Goal: Task Accomplishment & Management: Use online tool/utility

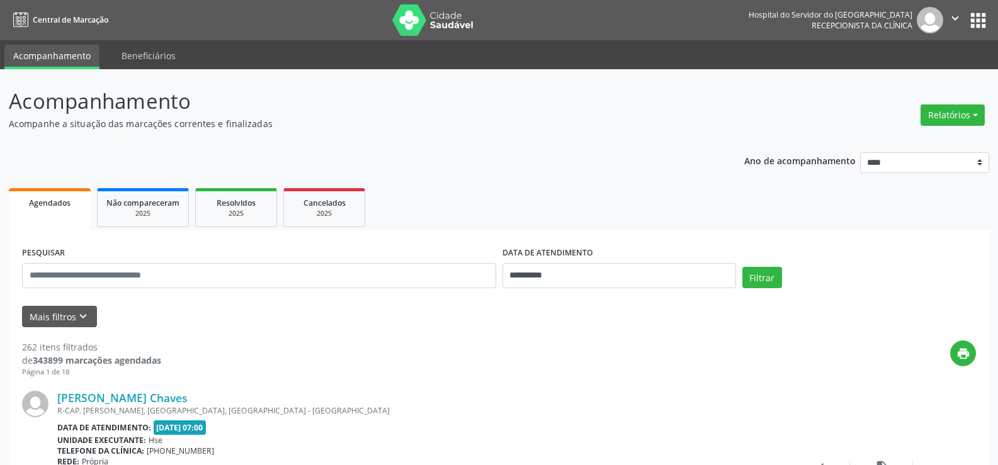
click at [943, 128] on div "Relatórios Agendamentos Procedimentos realizados" at bounding box center [952, 115] width 73 height 30
click at [939, 112] on button "Relatórios" at bounding box center [953, 115] width 64 height 21
click at [890, 142] on link "Agendamentos" at bounding box center [916, 142] width 135 height 18
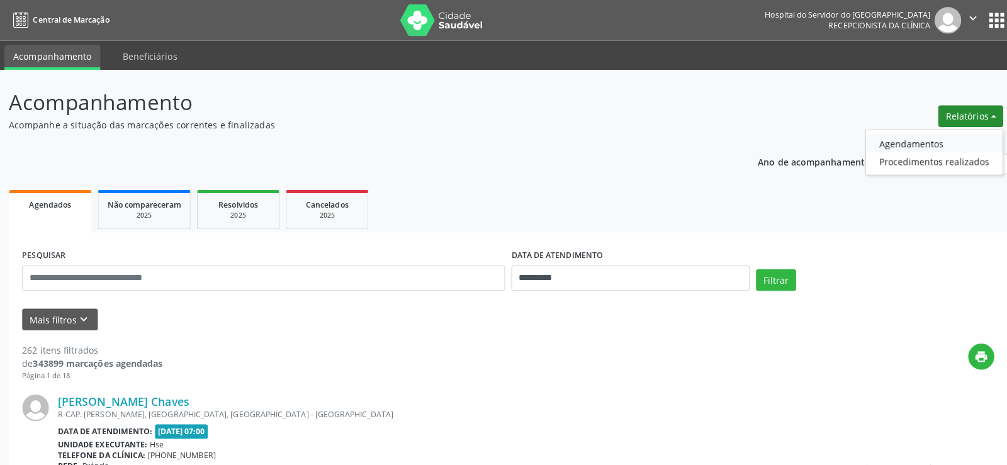
select select "*"
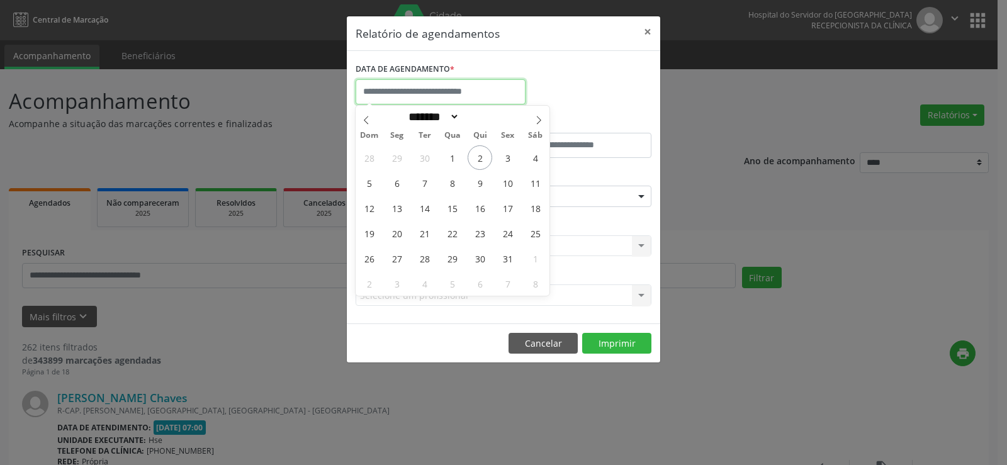
click at [410, 94] on input "text" at bounding box center [441, 91] width 170 height 25
click at [503, 156] on span "3" at bounding box center [508, 157] width 25 height 25
type input "**********"
click at [504, 156] on span "3" at bounding box center [508, 157] width 25 height 25
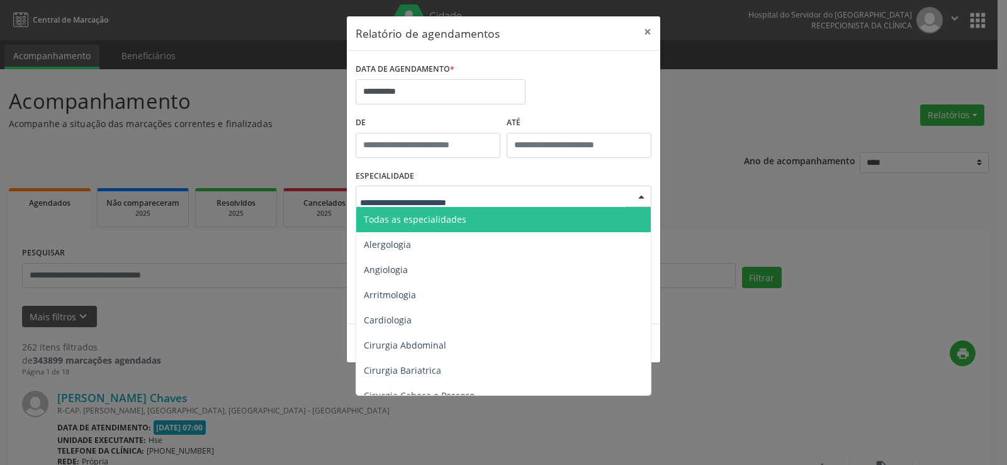
click at [461, 220] on span "Todas as especialidades" at bounding box center [415, 219] width 103 height 12
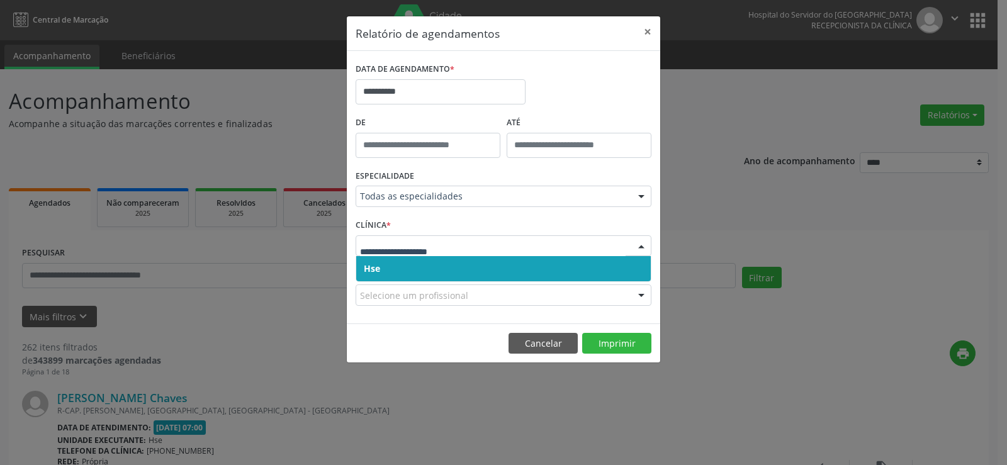
click at [473, 268] on span "Hse" at bounding box center [503, 268] width 295 height 25
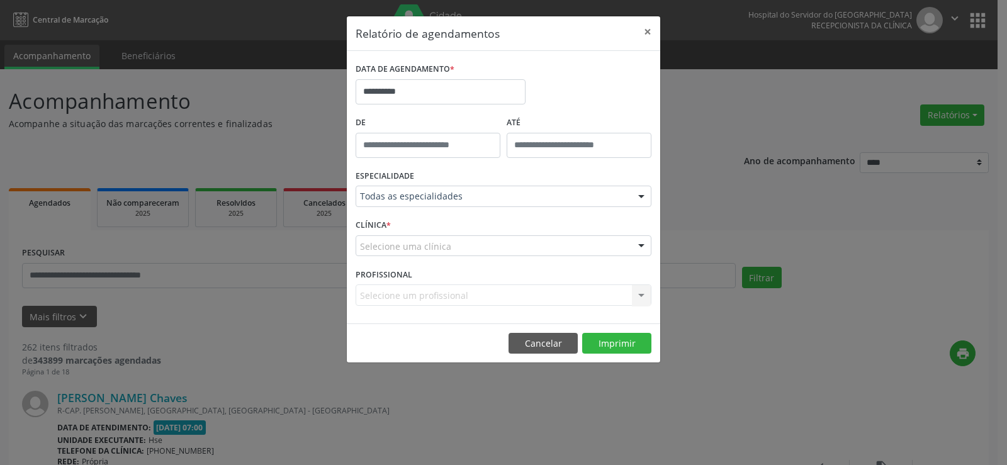
click at [480, 249] on div "Selecione uma clínica" at bounding box center [504, 245] width 296 height 21
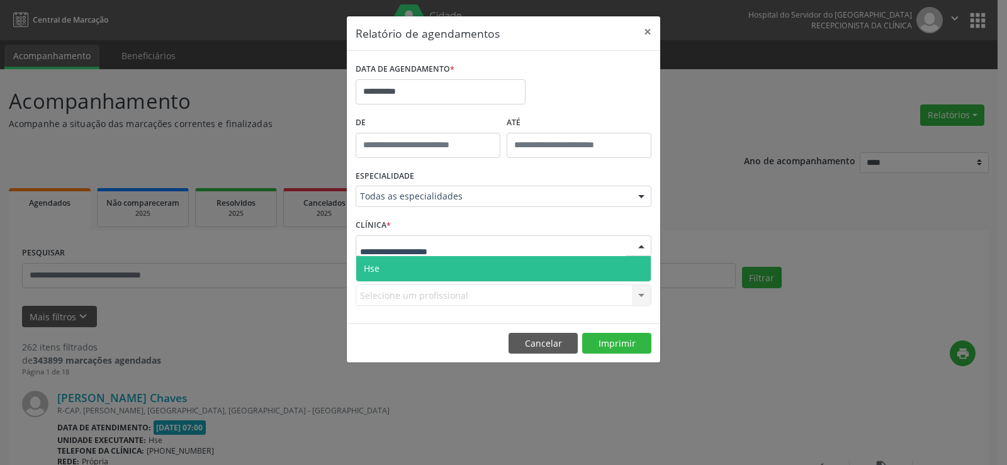
click at [467, 265] on span "Hse" at bounding box center [503, 268] width 295 height 25
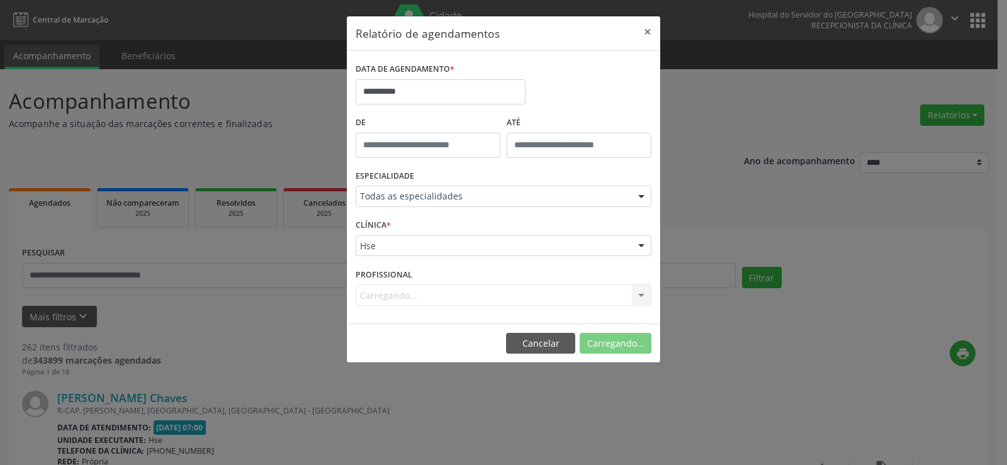
click at [452, 300] on div "Carregando... Nenhum resultado encontrado para: " " Não há nenhuma opção para s…" at bounding box center [504, 295] width 296 height 21
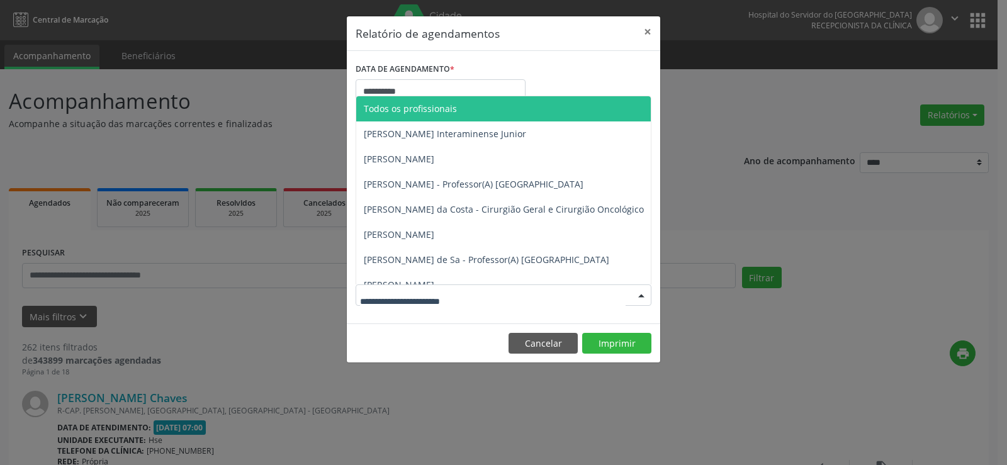
click at [429, 109] on span "Todos os profissionais" at bounding box center [410, 109] width 93 height 12
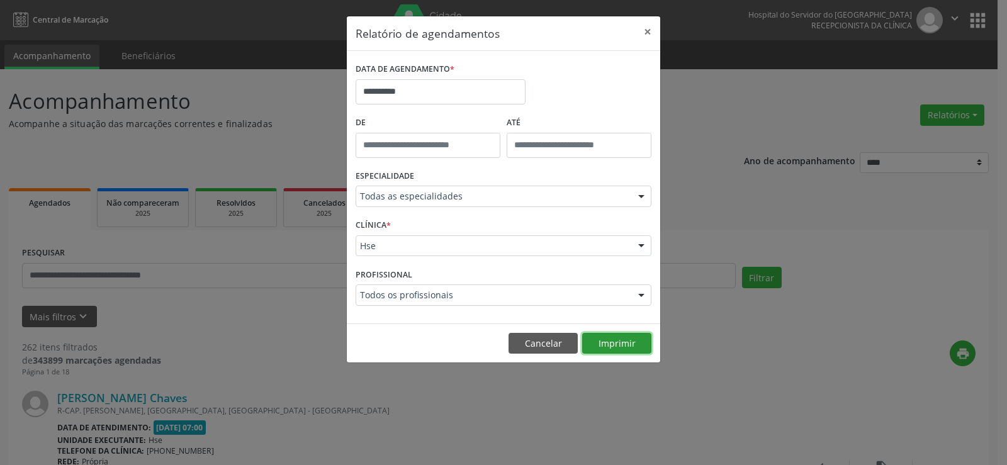
click at [605, 336] on button "Imprimir" at bounding box center [616, 343] width 69 height 21
